Goal: Find specific page/section: Find specific page/section

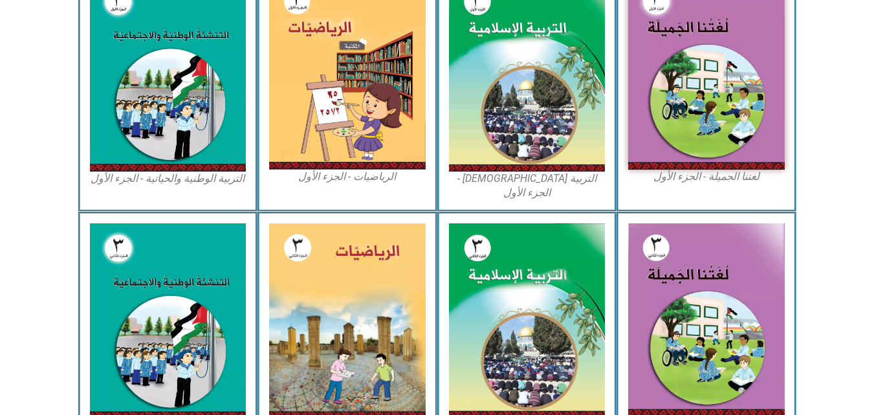
scroll to position [466, 0]
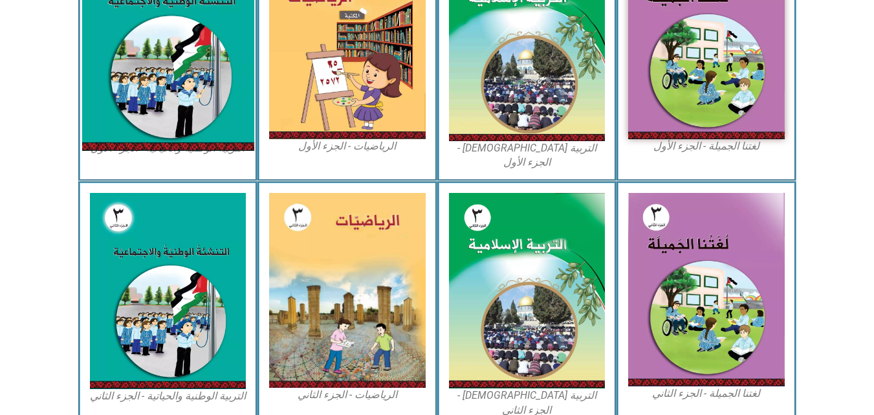
click at [153, 78] on img at bounding box center [168, 44] width 172 height 214
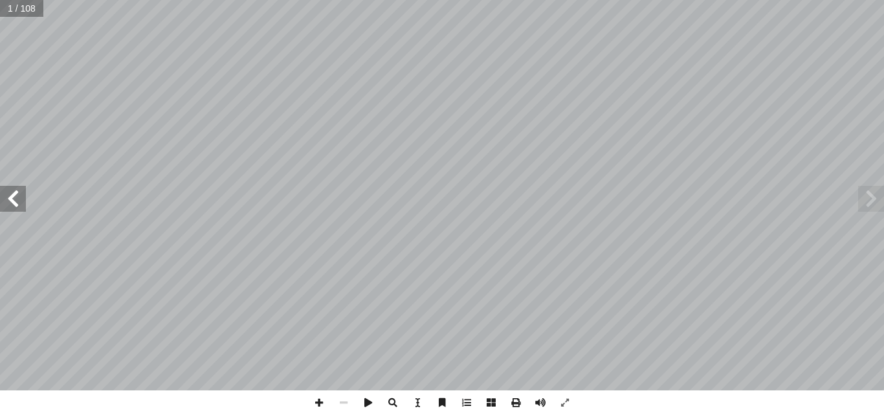
drag, startPoint x: 13, startPoint y: 209, endPoint x: 9, endPoint y: 199, distance: 11.1
click at [9, 199] on span at bounding box center [13, 199] width 26 height 26
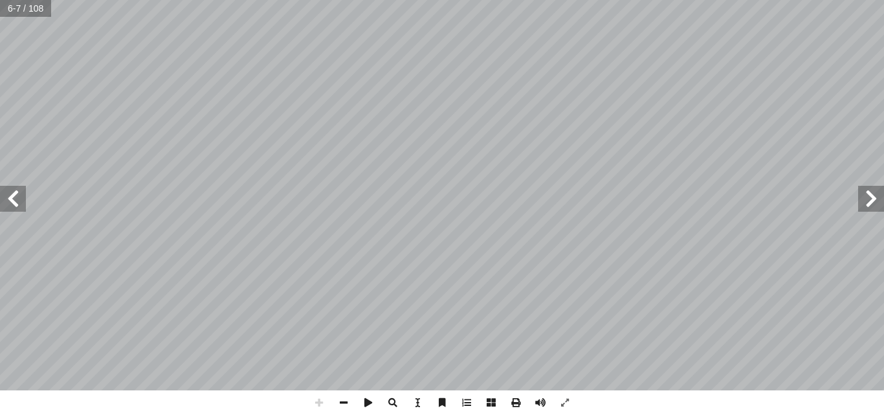
click at [22, 194] on span at bounding box center [13, 199] width 26 height 26
